Goal: Find specific page/section: Find specific page/section

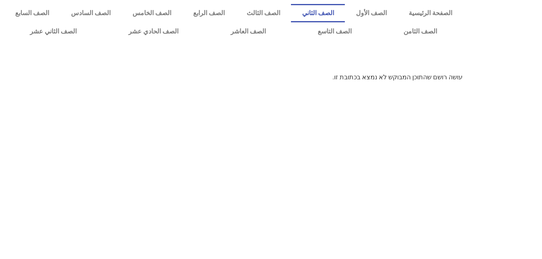
click at [345, 13] on link "الصف الثاني" at bounding box center [318, 13] width 54 height 18
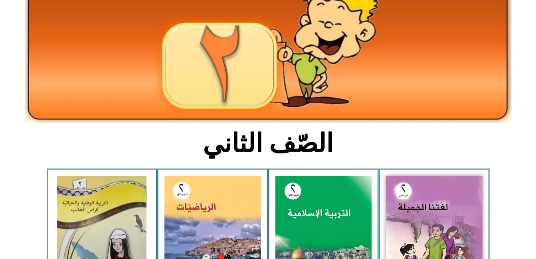
scroll to position [80, 0]
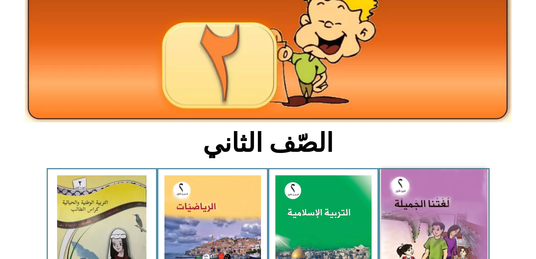
click at [456, 213] on img at bounding box center [434, 235] width 106 height 131
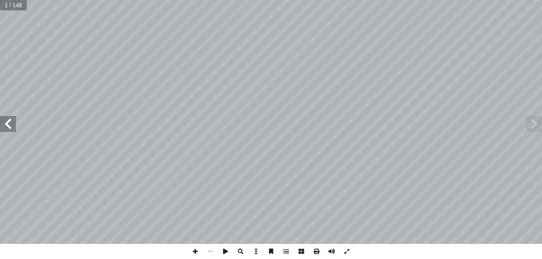
click at [12, 124] on span at bounding box center [8, 124] width 16 height 16
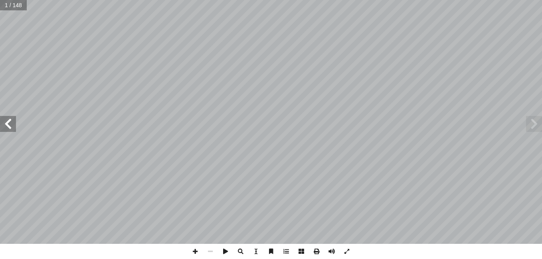
click at [12, 124] on span at bounding box center [8, 124] width 16 height 16
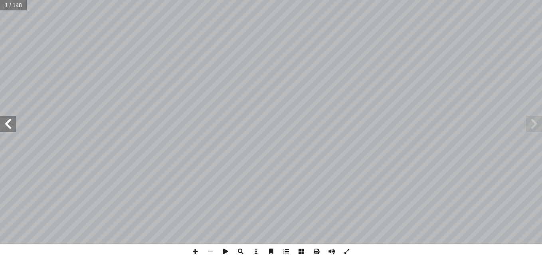
click at [12, 124] on span at bounding box center [8, 124] width 16 height 16
click at [11, 125] on span at bounding box center [8, 124] width 16 height 16
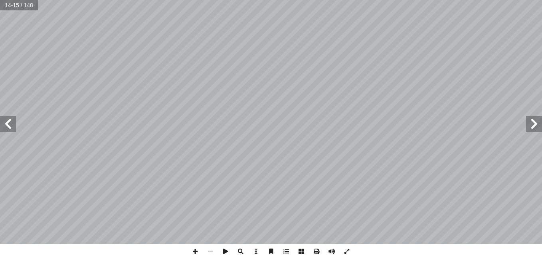
click at [11, 125] on span at bounding box center [8, 124] width 16 height 16
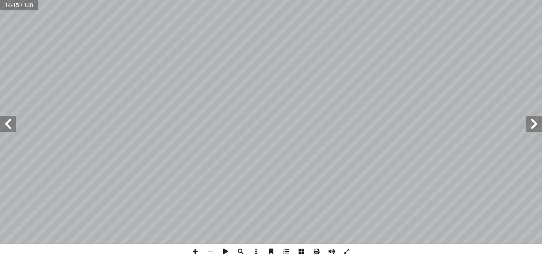
click at [11, 125] on span at bounding box center [8, 124] width 16 height 16
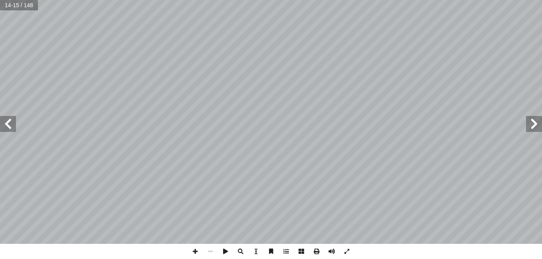
click at [11, 125] on span at bounding box center [8, 124] width 16 height 16
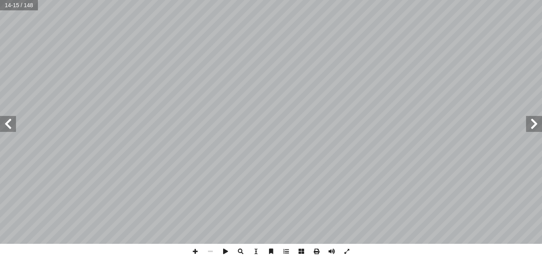
click at [11, 125] on span at bounding box center [8, 124] width 16 height 16
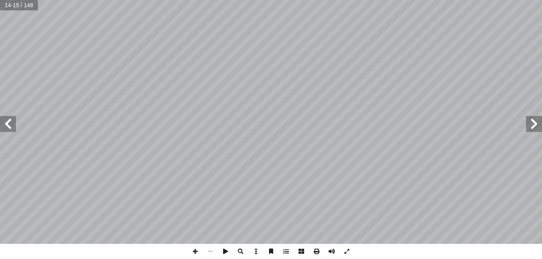
click at [11, 125] on span at bounding box center [8, 124] width 16 height 16
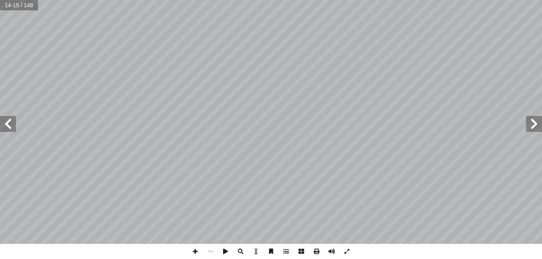
click at [11, 125] on span at bounding box center [8, 124] width 16 height 16
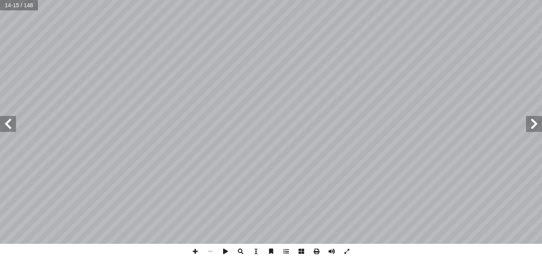
click at [11, 125] on span at bounding box center [8, 124] width 16 height 16
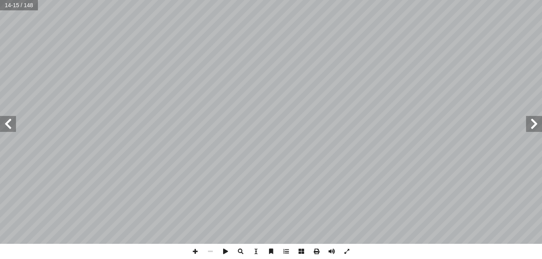
click at [11, 125] on span at bounding box center [8, 124] width 16 height 16
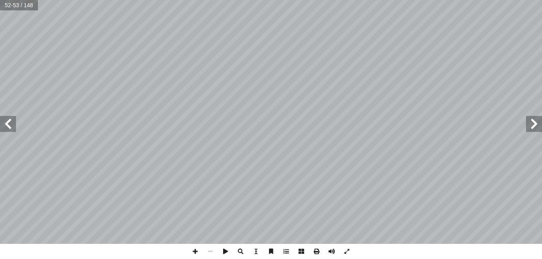
click at [11, 125] on span at bounding box center [8, 124] width 16 height 16
click at [194, 253] on span at bounding box center [195, 251] width 15 height 15
